Goal: Information Seeking & Learning: Learn about a topic

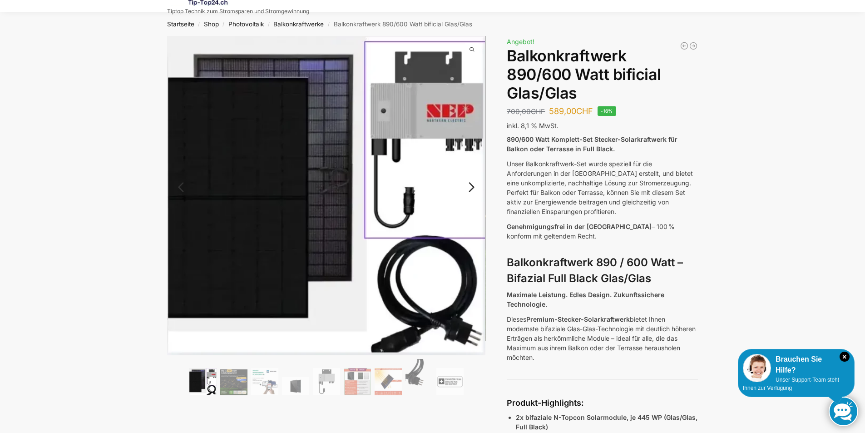
scroll to position [45, 0]
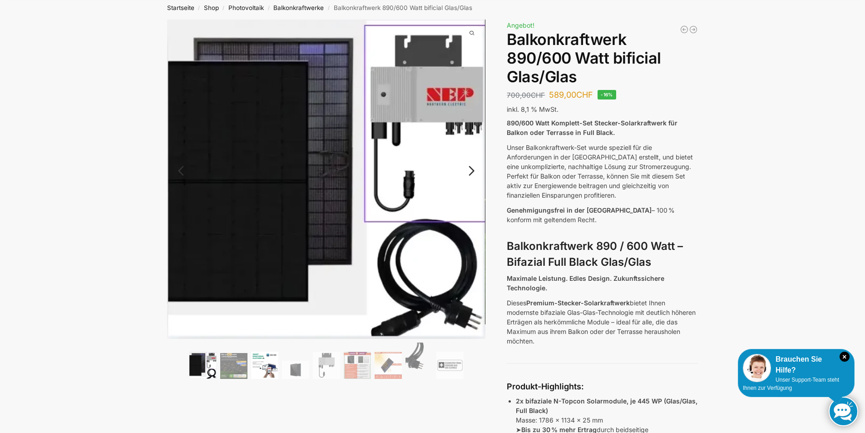
click at [264, 368] on img at bounding box center [264, 364] width 27 height 27
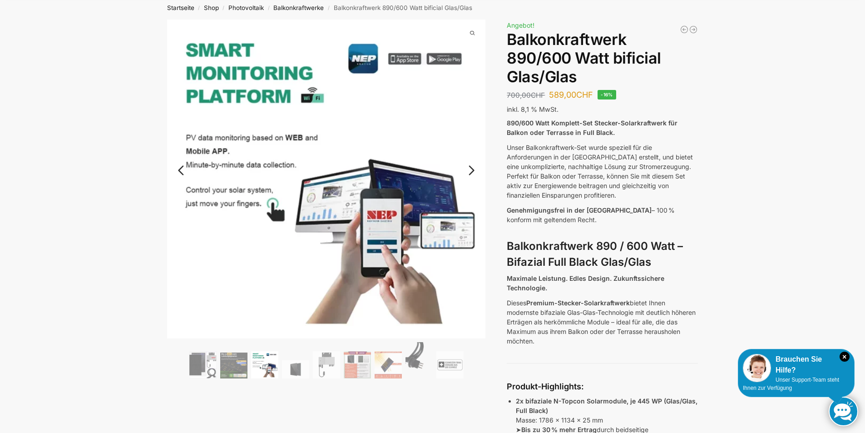
click at [311, 361] on ol at bounding box center [326, 361] width 319 height 39
click at [286, 368] on img at bounding box center [295, 369] width 27 height 18
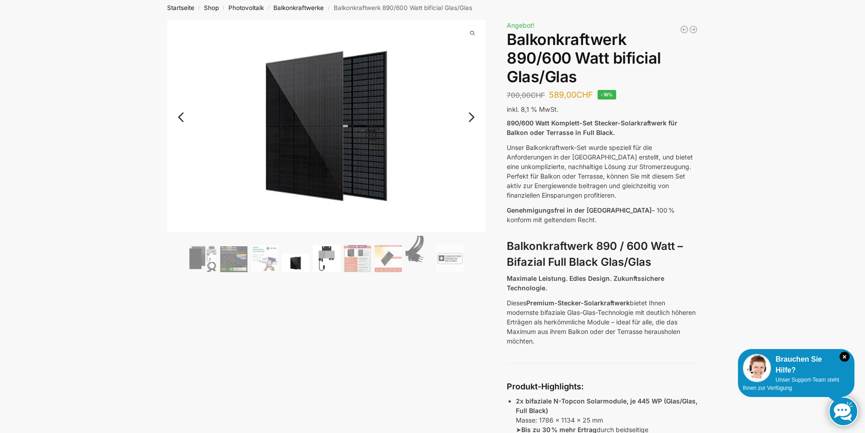
click at [329, 262] on img at bounding box center [326, 258] width 27 height 27
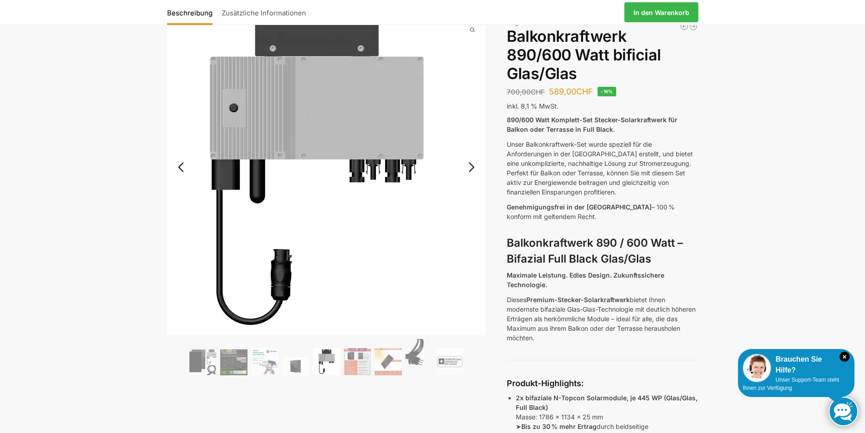
scroll to position [91, 0]
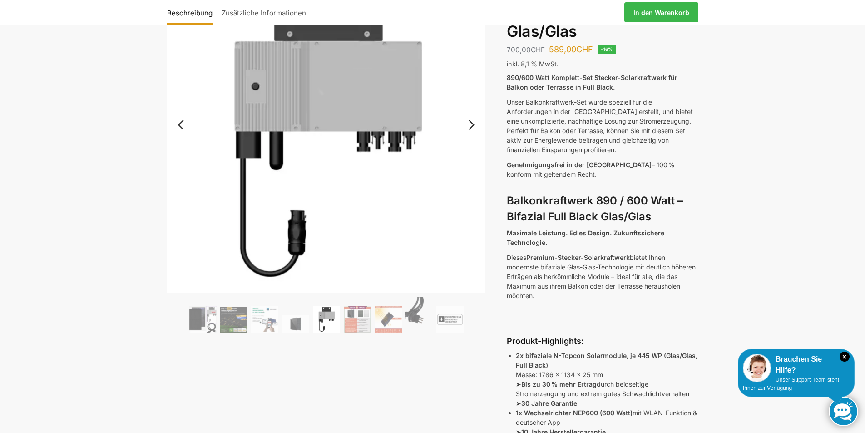
click at [467, 126] on link "Next" at bounding box center [470, 129] width 30 height 9
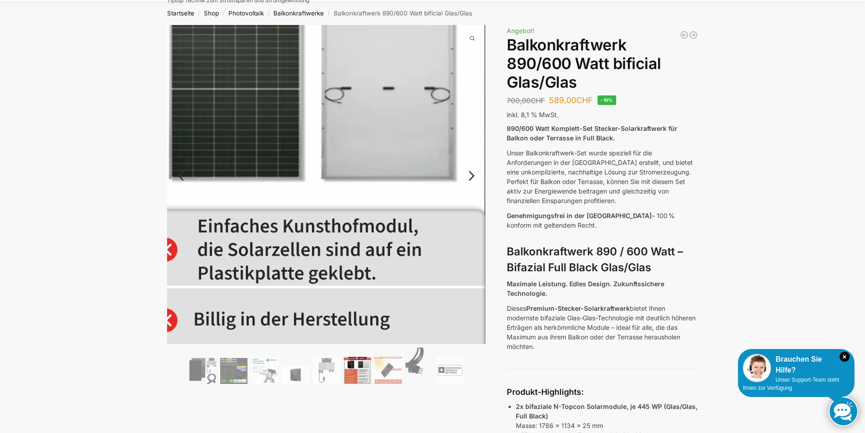
scroll to position [0, 0]
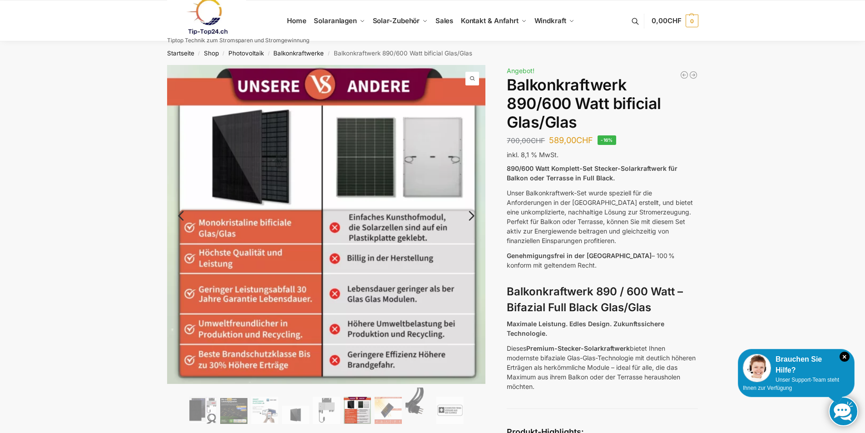
click at [468, 219] on link "Next" at bounding box center [470, 220] width 30 height 9
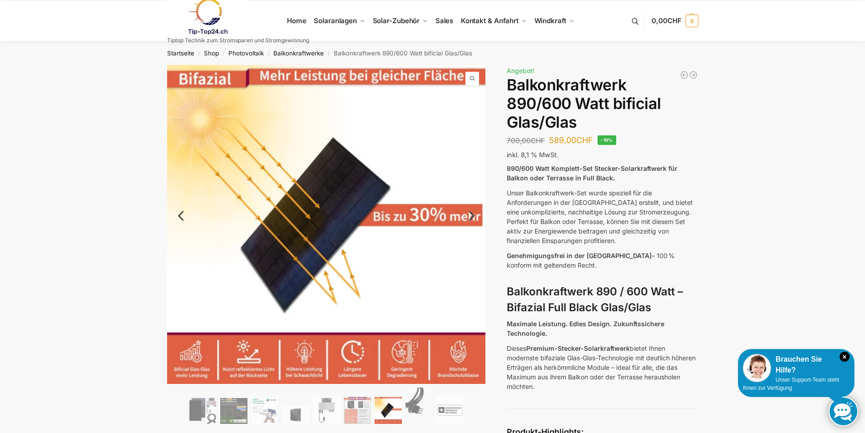
click at [473, 222] on link "Next" at bounding box center [470, 220] width 30 height 9
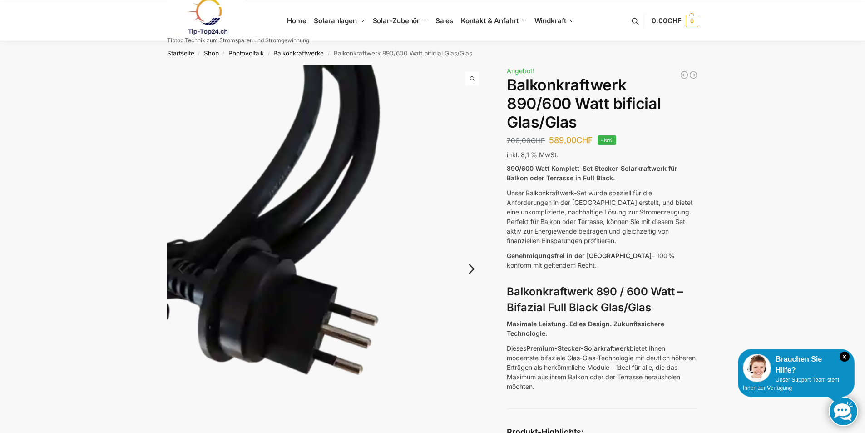
click at [474, 222] on img at bounding box center [326, 277] width 319 height 425
click at [475, 270] on link "Next" at bounding box center [470, 273] width 30 height 9
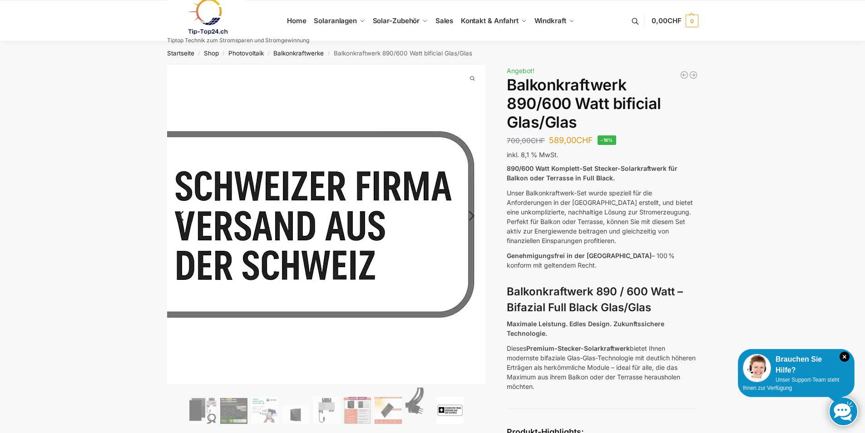
click at [474, 216] on link "Next" at bounding box center [470, 220] width 30 height 9
